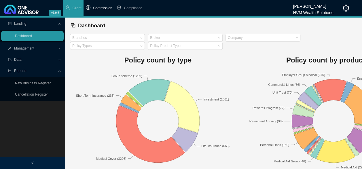
click at [101, 12] on li "Commission" at bounding box center [98, 8] width 31 height 16
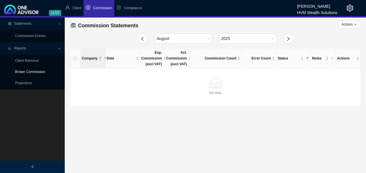
click at [34, 74] on link "Broker Commission" at bounding box center [30, 72] width 30 height 4
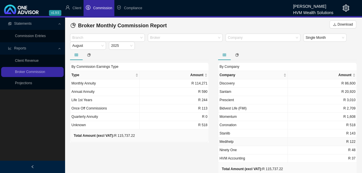
scroll to position [12, 0]
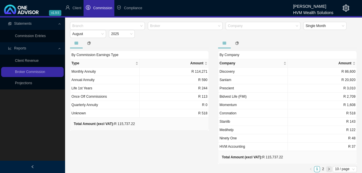
click at [329, 169] on button "button" at bounding box center [329, 169] width 6 height 6
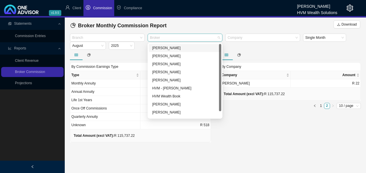
click at [169, 38] on div at bounding box center [182, 38] width 67 height 4
click at [121, 56] on div at bounding box center [140, 55] width 141 height 10
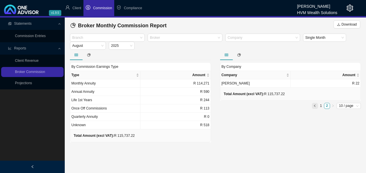
click at [314, 107] on icon "left" at bounding box center [314, 105] width 3 height 3
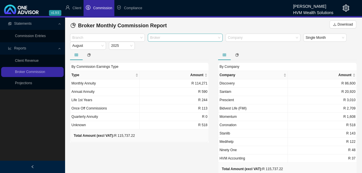
click at [201, 37] on div at bounding box center [182, 38] width 67 height 4
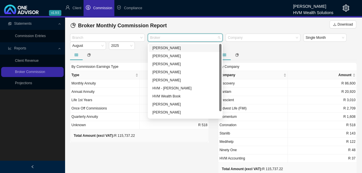
click at [176, 48] on div "[PERSON_NAME]" at bounding box center [185, 48] width 66 height 6
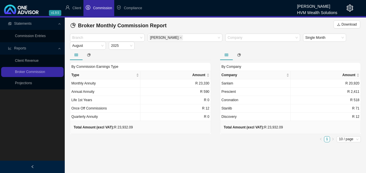
click at [193, 138] on div "By Commission Earnings Type Type Amount Monthly Annuity R 23,330 Annual Annuity…" at bounding box center [140, 97] width 150 height 95
click at [179, 39] on icon "close" at bounding box center [180, 37] width 3 height 3
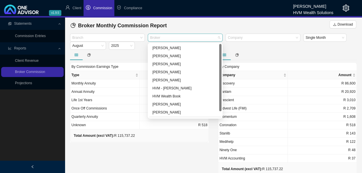
click at [191, 37] on div at bounding box center [182, 38] width 67 height 4
click at [186, 53] on div "[PERSON_NAME]" at bounding box center [185, 56] width 66 height 6
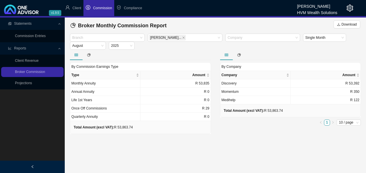
click at [193, 164] on main "Statements Commission Entries Reports Client Revenue Broker Commission Projecti…" at bounding box center [183, 96] width 366 height 156
click at [102, 45] on span "August" at bounding box center [87, 45] width 31 height 7
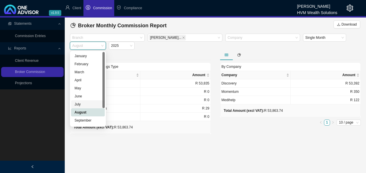
click at [81, 105] on div "July" at bounding box center [88, 105] width 27 height 6
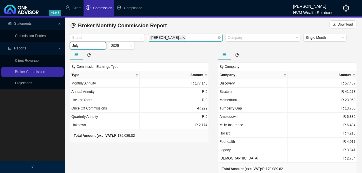
click at [182, 37] on icon "close" at bounding box center [183, 37] width 3 height 3
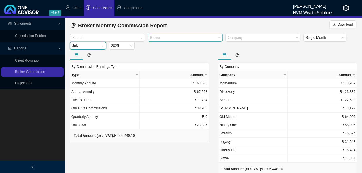
click at [105, 48] on div "July" at bounding box center [88, 46] width 36 height 8
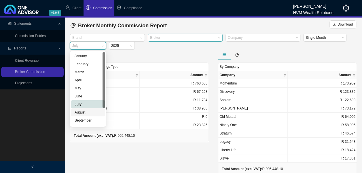
click at [84, 113] on div "August" at bounding box center [88, 113] width 27 height 6
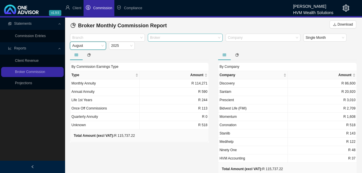
click at [177, 150] on div "By Commission Earnings Type Type Amount Monthly Annuity R 114,271 Annual Annuit…" at bounding box center [139, 118] width 148 height 137
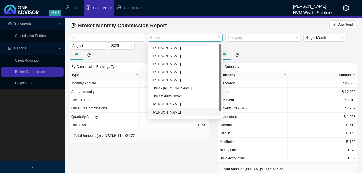
click at [171, 40] on div "Broker" at bounding box center [185, 38] width 75 height 8
click at [164, 46] on div "[PERSON_NAME]" at bounding box center [185, 48] width 66 height 6
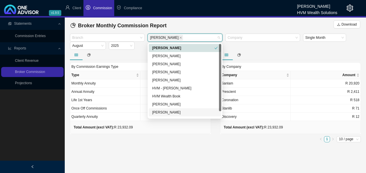
click at [168, 154] on main "Statements Commission Entries Reports Client Revenue Broker Commission Projecti…" at bounding box center [183, 96] width 366 height 156
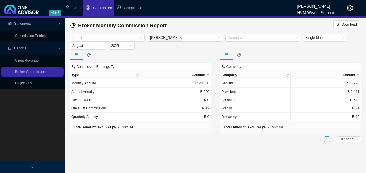
click at [179, 39] on span at bounding box center [180, 37] width 3 height 5
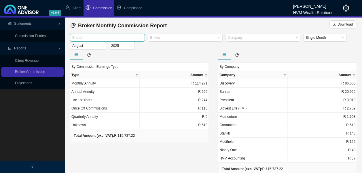
click at [139, 36] on div "Branch" at bounding box center [107, 38] width 75 height 8
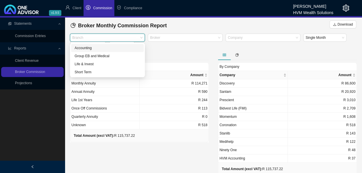
click at [160, 53] on div at bounding box center [139, 55] width 139 height 10
